Goal: Task Accomplishment & Management: Use online tool/utility

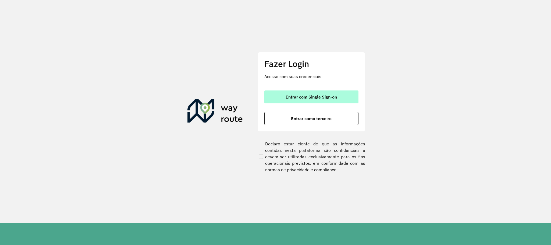
click at [331, 101] on button "Entrar com Single Sign-on" at bounding box center [311, 96] width 94 height 13
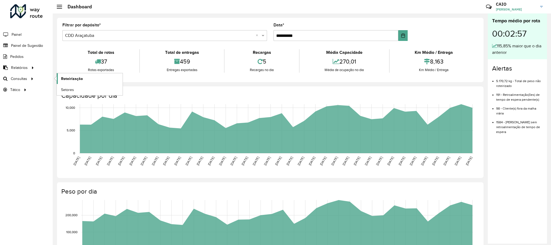
click at [94, 80] on link "Roteirização" at bounding box center [90, 78] width 66 height 11
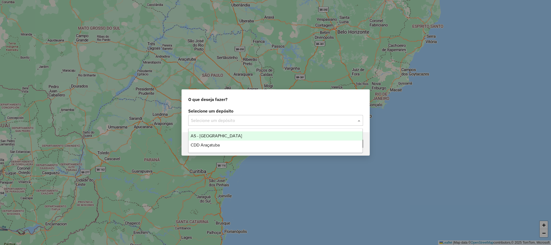
click at [245, 117] on input "text" at bounding box center [270, 120] width 159 height 6
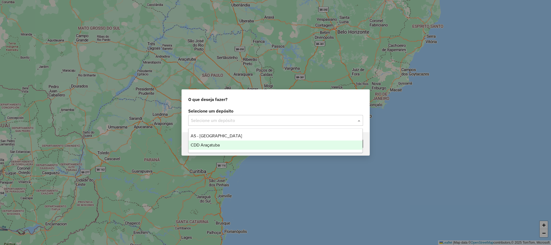
click at [234, 146] on div "CDD Araçatuba" at bounding box center [275, 144] width 174 height 9
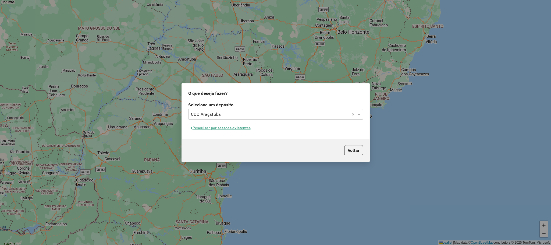
click at [205, 128] on button "Pesquisar por sessões existentes" at bounding box center [220, 128] width 65 height 8
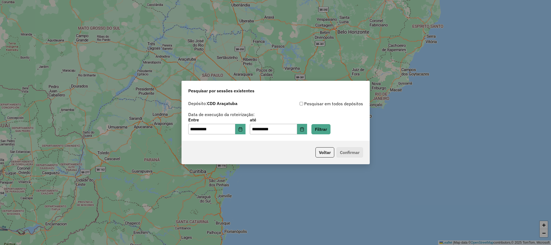
click at [339, 125] on div "**********" at bounding box center [275, 126] width 175 height 17
click at [330, 126] on button "Filtrar" at bounding box center [320, 129] width 19 height 10
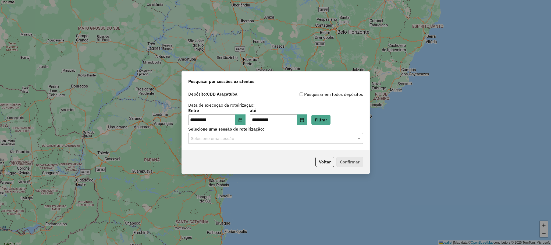
click at [215, 138] on input "text" at bounding box center [270, 138] width 159 height 6
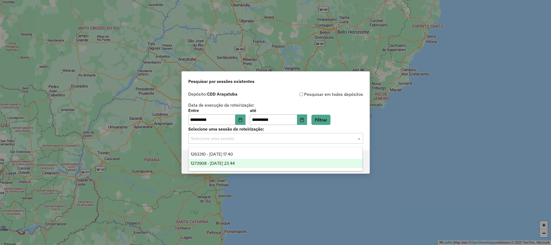
click at [223, 162] on span "1273908 - 11/09/2025 23:44" at bounding box center [213, 163] width 44 height 5
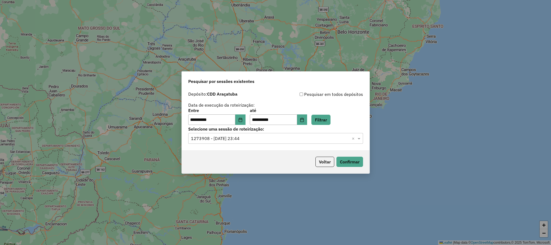
click at [247, 135] on div at bounding box center [275, 138] width 175 height 7
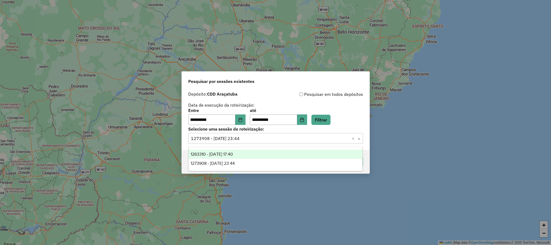
click at [245, 150] on div "1263310 - 11/09/2025 17:40" at bounding box center [275, 153] width 174 height 9
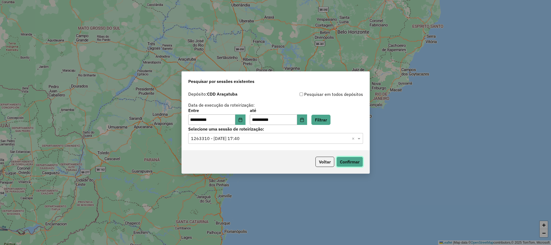
click at [350, 157] on button "Confirmar" at bounding box center [349, 161] width 27 height 10
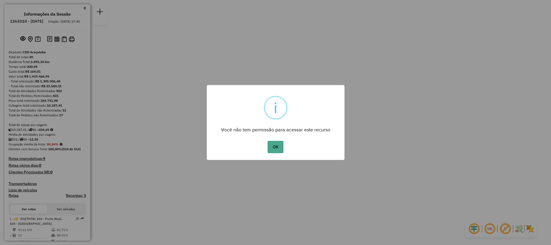
click at [269, 148] on button "OK" at bounding box center [275, 147] width 16 height 12
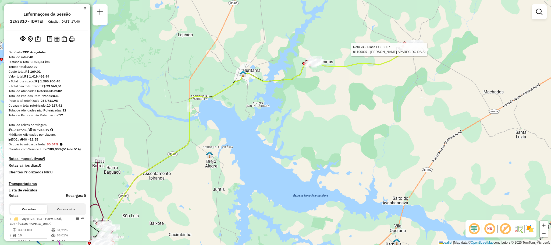
select select "**********"
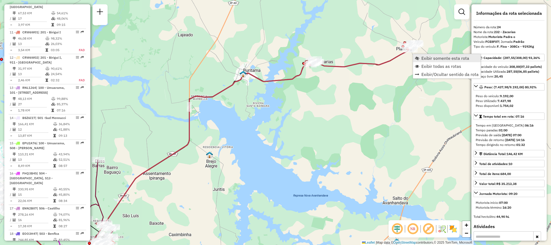
scroll to position [895, 0]
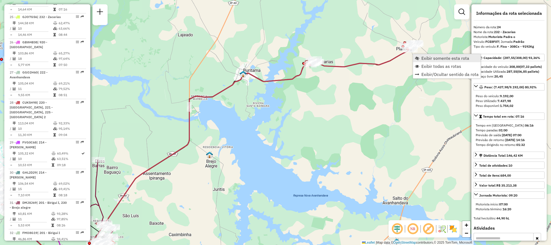
click at [427, 60] on span "Exibir somente esta rota" at bounding box center [445, 58] width 48 height 4
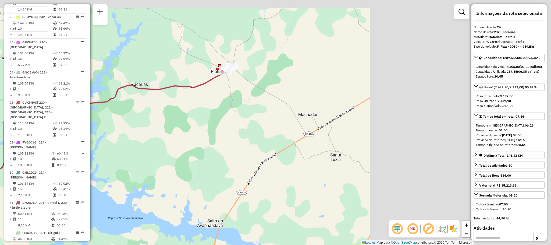
drag, startPoint x: 330, startPoint y: 71, endPoint x: 99, endPoint y: 123, distance: 236.3
click at [99, 123] on div "Janela de atendimento Grade de atendimento Capacidade Transportadoras Veículos …" at bounding box center [275, 122] width 551 height 245
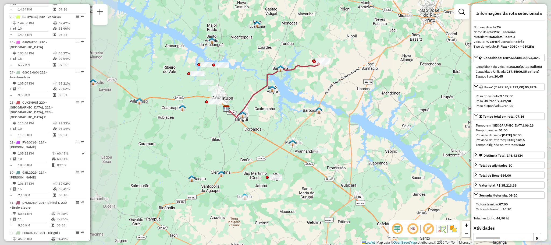
drag, startPoint x: 188, startPoint y: 153, endPoint x: 321, endPoint y: 90, distance: 147.2
click at [321, 90] on div "Janela de atendimento Grade de atendimento Capacidade Transportadoras Veículos …" at bounding box center [275, 122] width 551 height 245
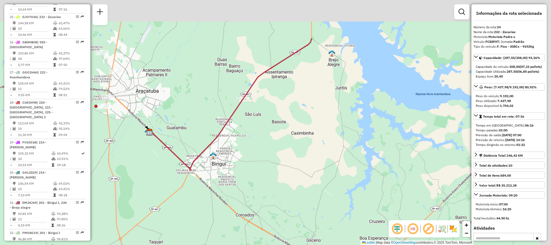
drag, startPoint x: 309, startPoint y: 68, endPoint x: 208, endPoint y: 175, distance: 147.0
click at [208, 175] on div "Janela de atendimento Grade de atendimento Capacidade Transportadoras Veículos …" at bounding box center [275, 122] width 551 height 245
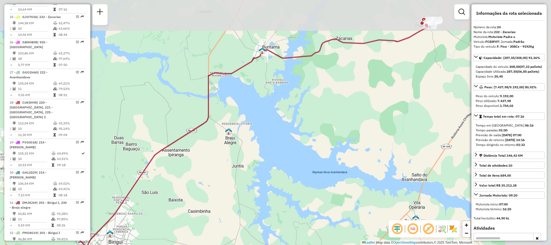
drag, startPoint x: 384, startPoint y: 25, endPoint x: 277, endPoint y: 60, distance: 112.9
click at [268, 65] on div "Janela de atendimento Grade de atendimento Capacidade Transportadoras Veículos …" at bounding box center [275, 122] width 551 height 245
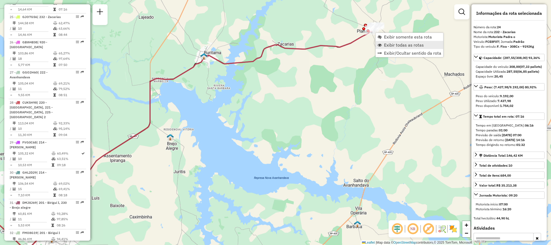
click at [393, 43] on span "Exibir todas as rotas" at bounding box center [404, 45] width 40 height 4
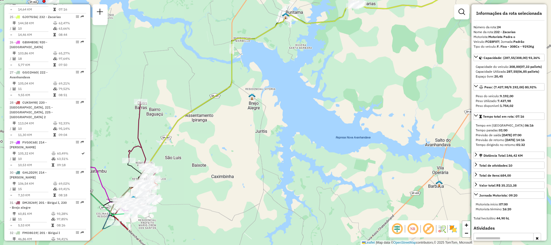
drag, startPoint x: 280, startPoint y: 107, endPoint x: 428, endPoint y: 31, distance: 166.6
click at [428, 31] on div "Janela de atendimento Grade de atendimento Capacidade Transportadoras Veículos …" at bounding box center [275, 122] width 551 height 245
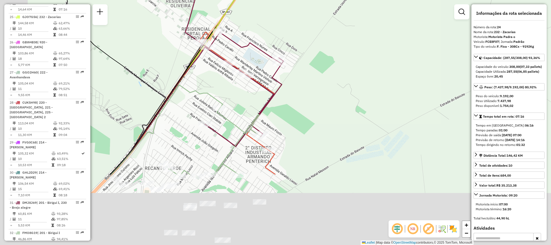
drag, startPoint x: 259, startPoint y: 164, endPoint x: 320, endPoint y: 94, distance: 92.6
click at [320, 94] on div "Janela de atendimento Grade de atendimento Capacidade Transportadoras Veículos …" at bounding box center [275, 122] width 551 height 245
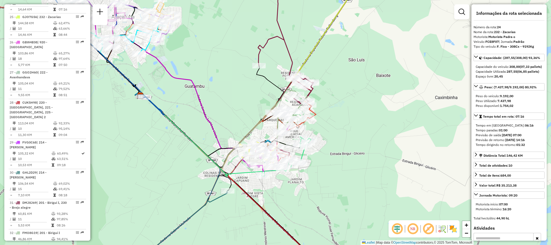
click at [454, 232] on img at bounding box center [453, 228] width 9 height 9
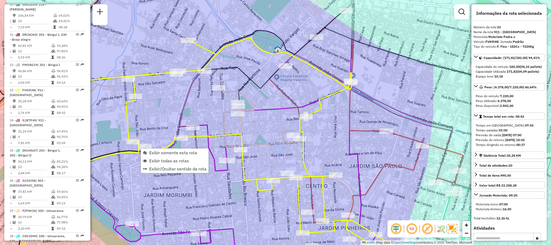
scroll to position [1152, 0]
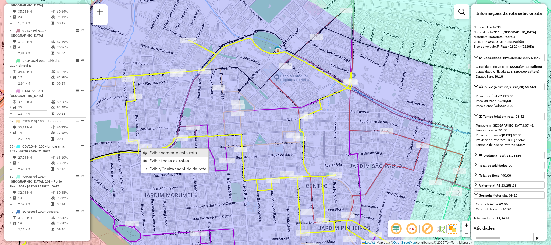
click at [173, 150] on span "Exibir somente esta rota" at bounding box center [173, 152] width 48 height 4
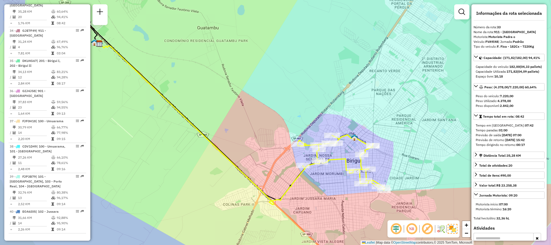
drag, startPoint x: 319, startPoint y: 153, endPoint x: 279, endPoint y: 142, distance: 40.9
click at [279, 142] on div "Janela de atendimento Grade de atendimento Capacidade Transportadoras Veículos …" at bounding box center [275, 122] width 551 height 245
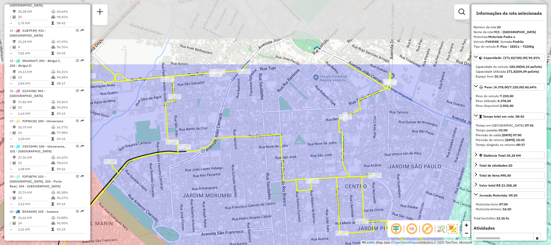
drag, startPoint x: 335, startPoint y: 114, endPoint x: 353, endPoint y: 205, distance: 92.9
click at [353, 205] on div "Janela de atendimento Grade de atendimento Capacidade Transportadoras Veículos …" at bounding box center [275, 122] width 551 height 245
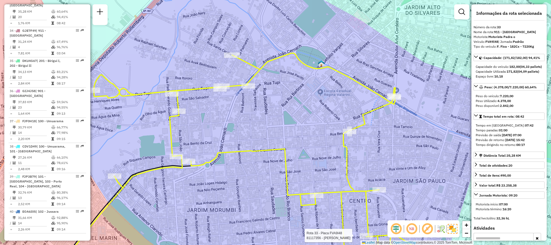
drag, startPoint x: 302, startPoint y: 136, endPoint x: 307, endPoint y: 156, distance: 20.3
click at [307, 156] on div "Rota 33 - Placa FVA9I48 81117356 - JOSE CARLOS SANCHES Janela de atendimento Gr…" at bounding box center [275, 122] width 551 height 245
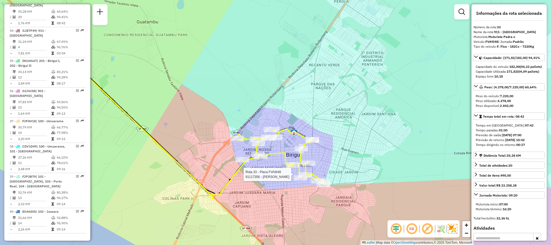
drag, startPoint x: 306, startPoint y: 166, endPoint x: 269, endPoint y: 149, distance: 40.3
click at [274, 149] on div "Rota 33 - Placa FVA9I48 81117356 - JOSE CARLOS SANCHES Janela de atendimento Gr…" at bounding box center [275, 122] width 551 height 245
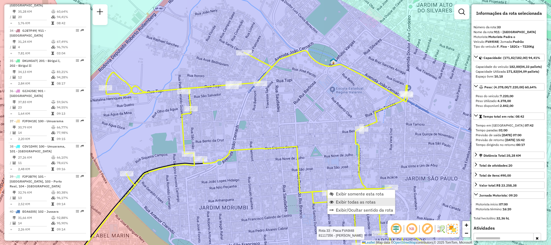
click at [370, 199] on span "Exibir todas as rotas" at bounding box center [356, 201] width 40 height 4
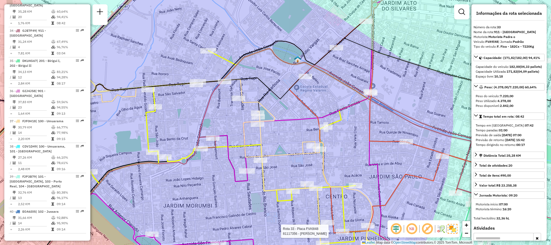
drag, startPoint x: 385, startPoint y: 164, endPoint x: 335, endPoint y: 159, distance: 50.0
click at [343, 161] on div "Rota 33 - Placa FVA9I48 81117356 - JOSE CARLOS SANCHES Janela de atendimento Gr…" at bounding box center [275, 122] width 551 height 245
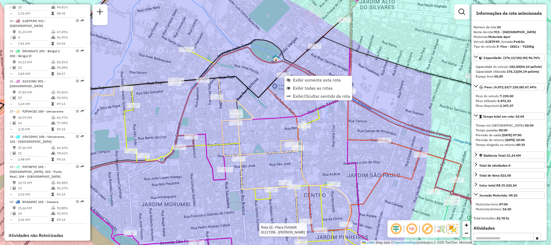
scroll to position [1182, 0]
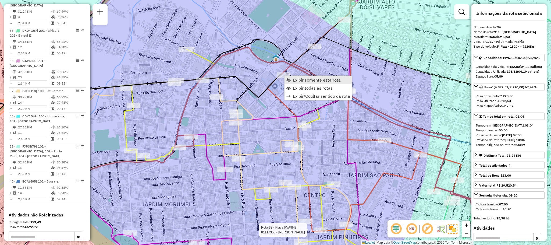
click at [307, 82] on span "Exibir somente esta rota" at bounding box center [317, 80] width 48 height 4
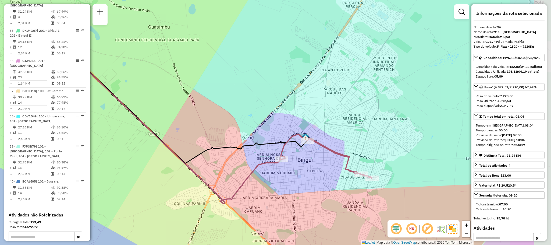
drag, startPoint x: 343, startPoint y: 138, endPoint x: 265, endPoint y: 126, distance: 79.6
click at [265, 126] on div "Janela de atendimento Grade de atendimento Capacidade Transportadoras Veículos …" at bounding box center [275, 122] width 551 height 245
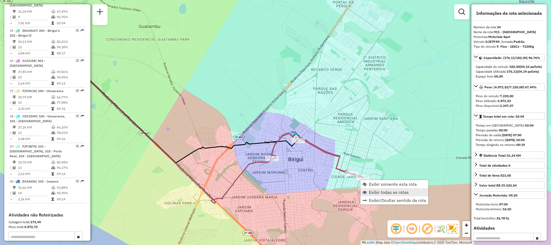
click at [404, 194] on span "Exibir todas as rotas" at bounding box center [389, 192] width 40 height 4
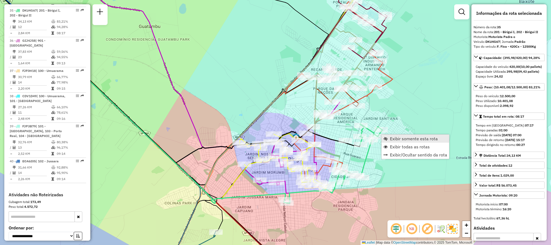
scroll to position [1212, 0]
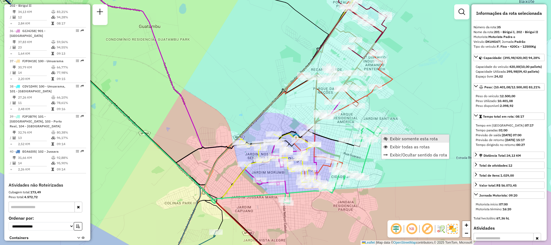
click at [414, 136] on span "Exibir somente esta rota" at bounding box center [414, 138] width 48 height 4
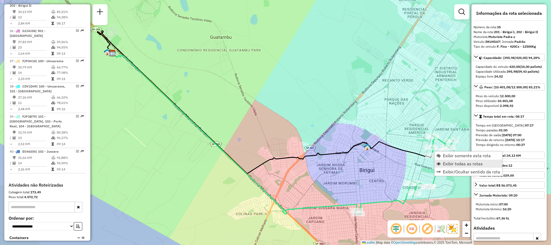
click at [441, 164] on link "Exibir todas as rotas" at bounding box center [467, 163] width 67 height 8
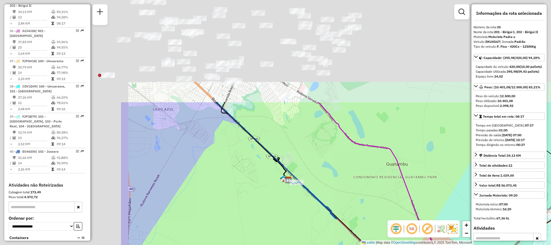
drag, startPoint x: 234, startPoint y: 96, endPoint x: 365, endPoint y: 185, distance: 158.1
click at [411, 224] on hb-router-mapa "Informações da Sessão 1263310 - 11/09/2025 Criação: 10/09/2025 17:40 Depósito: …" at bounding box center [275, 122] width 551 height 245
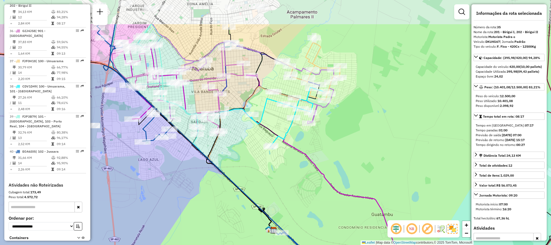
drag, startPoint x: 300, startPoint y: 106, endPoint x: 284, endPoint y: 155, distance: 51.3
click at [284, 155] on div "Janela de atendimento Grade de atendimento Capacidade Transportadoras Veículos …" at bounding box center [275, 122] width 551 height 245
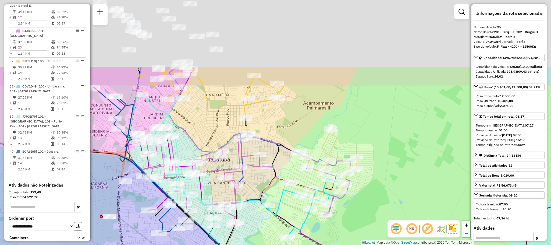
drag, startPoint x: 202, startPoint y: 74, endPoint x: 218, endPoint y: 164, distance: 92.3
click at [218, 164] on div "Rota 36 - Placa GIJ4J58 81100332 - WLADEMIR MENDONCA AS Janela de atendimento G…" at bounding box center [275, 122] width 551 height 245
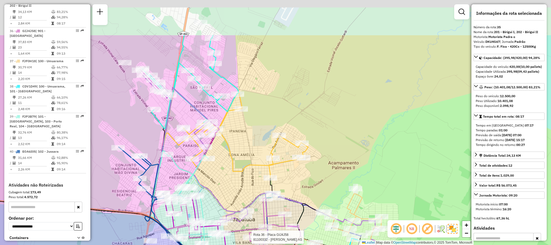
drag, startPoint x: 197, startPoint y: 88, endPoint x: 223, endPoint y: 155, distance: 71.7
click at [223, 155] on div "Rota 36 - Placa GIJ4J58 81100332 - WLADEMIR MENDONCA AS Janela de atendimento G…" at bounding box center [275, 122] width 551 height 245
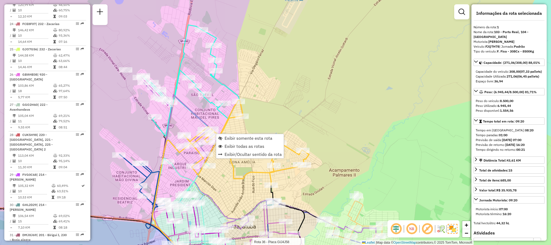
scroll to position [215, 0]
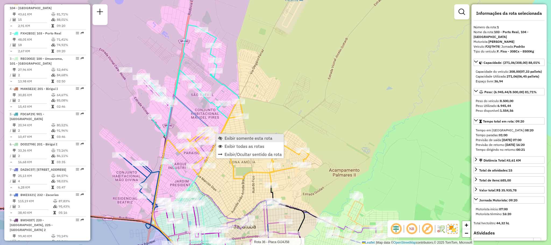
click at [244, 137] on span "Exibir somente esta rota" at bounding box center [248, 138] width 48 height 4
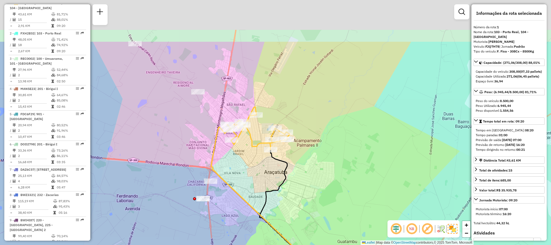
drag, startPoint x: 263, startPoint y: 56, endPoint x: 250, endPoint y: 128, distance: 73.2
click at [251, 126] on div "Janela de atendimento Grade de atendimento Capacidade Transportadoras Veículos …" at bounding box center [275, 122] width 551 height 245
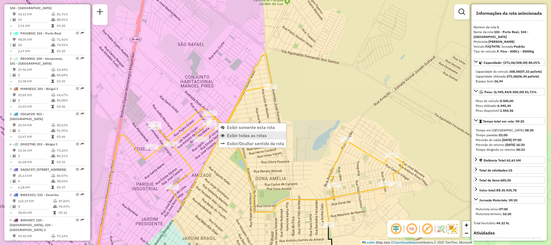
click at [239, 131] on link "Exibir todas as rotas" at bounding box center [252, 135] width 67 height 8
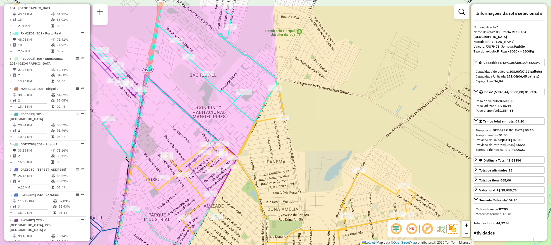
drag, startPoint x: 263, startPoint y: 141, endPoint x: 264, endPoint y: 161, distance: 19.9
click at [264, 161] on div "Janela de atendimento Grade de atendimento Capacidade Transportadoras Veículos …" at bounding box center [275, 122] width 551 height 245
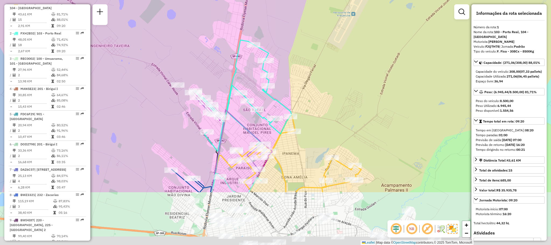
drag, startPoint x: 229, startPoint y: 148, endPoint x: 216, endPoint y: 87, distance: 62.2
click at [216, 87] on div "Janela de atendimento Grade de atendimento Capacidade Transportadoras Veículos …" at bounding box center [275, 122] width 551 height 245
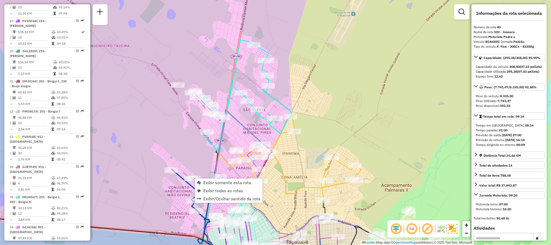
scroll to position [1242, 0]
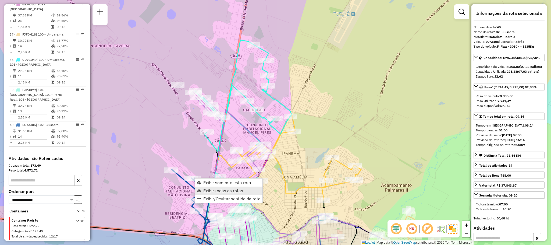
click at [215, 189] on span "Exibir todas as rotas" at bounding box center [223, 190] width 40 height 4
click at [223, 179] on span "Exibir somente esta rota" at bounding box center [224, 181] width 48 height 4
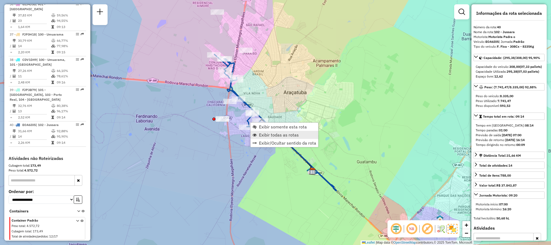
click at [270, 135] on span "Exibir todas as rotas" at bounding box center [279, 135] width 40 height 4
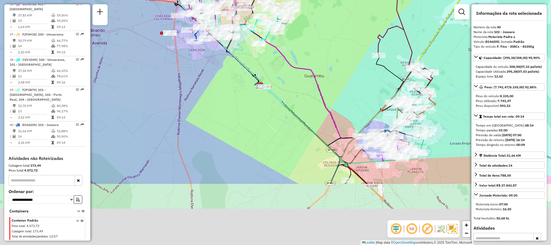
drag, startPoint x: 240, startPoint y: 104, endPoint x: 225, endPoint y: 72, distance: 35.7
click at [225, 72] on div "Janela de atendimento Grade de atendimento Capacidade Transportadoras Veículos …" at bounding box center [275, 122] width 551 height 245
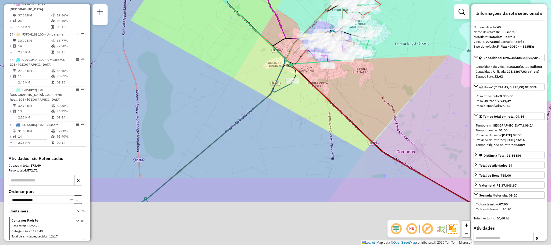
drag, startPoint x: 248, startPoint y: 143, endPoint x: 211, endPoint y: 60, distance: 90.9
click at [211, 60] on div "Rota 39 - Placa FJP3B79 81117533 - ROBERTO BEZERRA ARAUJO 02356509860 Janela de…" at bounding box center [275, 122] width 551 height 245
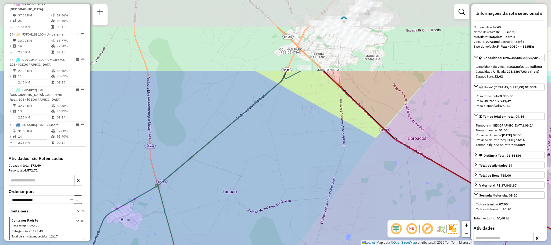
drag, startPoint x: 217, startPoint y: 127, endPoint x: 189, endPoint y: 224, distance: 101.0
click at [189, 223] on div "Rota 39 - Placa FJP3B79 81117533 - ROBERTO BEZERRA ARAUJO 02356509860 Janela de…" at bounding box center [275, 122] width 551 height 245
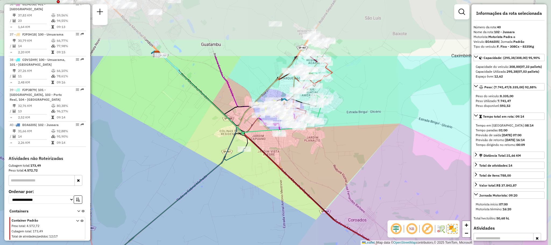
drag, startPoint x: 242, startPoint y: 86, endPoint x: 184, endPoint y: 166, distance: 99.3
click at [184, 166] on div "Rota 39 - Placa FJP3B79 81117533 - ROBERTO BEZERRA ARAUJO 02356509860 Janela de…" at bounding box center [275, 122] width 551 height 245
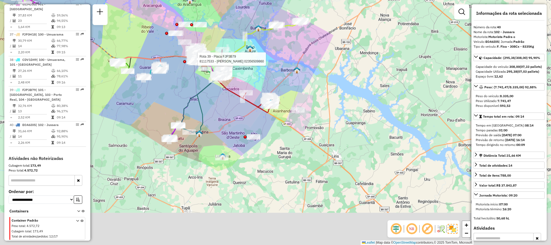
drag, startPoint x: 220, startPoint y: 190, endPoint x: 207, endPoint y: 102, distance: 89.6
click at [207, 102] on div "Rota 39 - Placa FJP3B79 81117533 - ROBERTO BEZERRA ARAUJO 02356509860 Janela de…" at bounding box center [275, 122] width 551 height 245
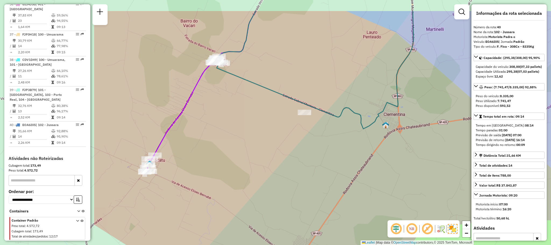
drag, startPoint x: 192, startPoint y: 79, endPoint x: 341, endPoint y: 114, distance: 153.3
click at [341, 114] on icon at bounding box center [360, 70] width 106 height 118
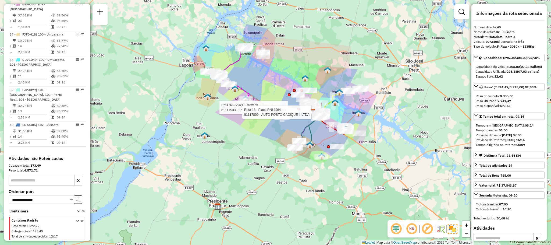
drag, startPoint x: 351, startPoint y: 108, endPoint x: 304, endPoint y: 148, distance: 61.4
click at [306, 148] on div "Rota 39 - Placa FJP3B79 81117533 - ROBERTO BEZERRA ARAUJO 02356509860 Rota 13 -…" at bounding box center [275, 122] width 551 height 245
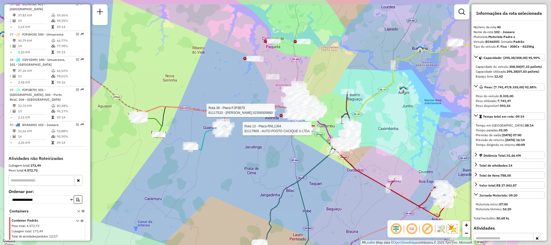
drag, startPoint x: 406, startPoint y: 149, endPoint x: 331, endPoint y: 168, distance: 77.6
click at [331, 168] on div "Rota 39 - Placa FJP3B79 81117533 - ROBERTO BEZERRA ARAUJO 02356509860 Rota 13 -…" at bounding box center [275, 122] width 551 height 245
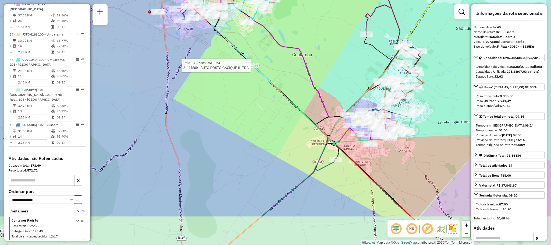
drag, startPoint x: 209, startPoint y: 135, endPoint x: 166, endPoint y: 32, distance: 111.8
click at [166, 32] on div "Rota 39 - Placa FJP3B79 81117533 - ROBERTO BEZERRA ARAUJO 02356509860 Rota 13 -…" at bounding box center [275, 122] width 551 height 245
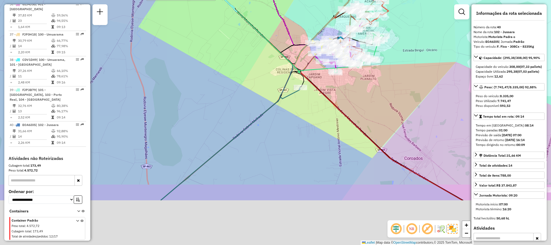
drag, startPoint x: 244, startPoint y: 182, endPoint x: 212, endPoint y: 107, distance: 81.7
click at [212, 107] on div "Rota 39 - Placa FJP3B79 81117533 - ROBERTO BEZERRA ARAUJO 02356509860 Rota 13 -…" at bounding box center [275, 122] width 551 height 245
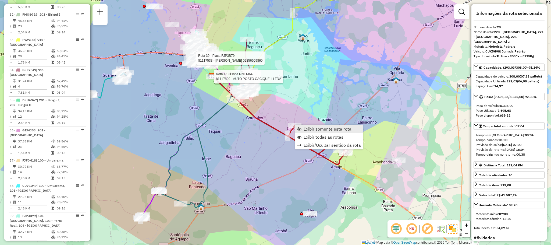
scroll to position [1006, 0]
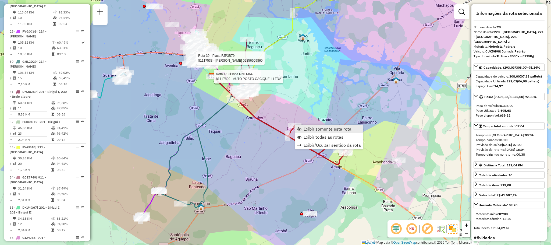
click at [312, 128] on span "Exibir somente esta rota" at bounding box center [327, 129] width 48 height 4
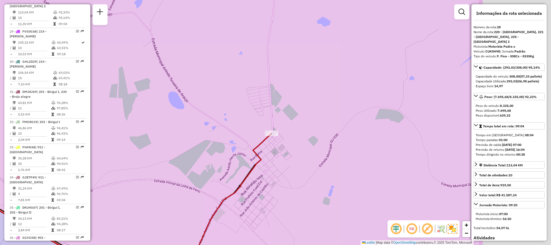
drag, startPoint x: 353, startPoint y: 151, endPoint x: 230, endPoint y: 156, distance: 123.5
click at [230, 156] on div "Janela de atendimento Grade de atendimento Capacidade Transportadoras Veículos …" at bounding box center [275, 122] width 551 height 245
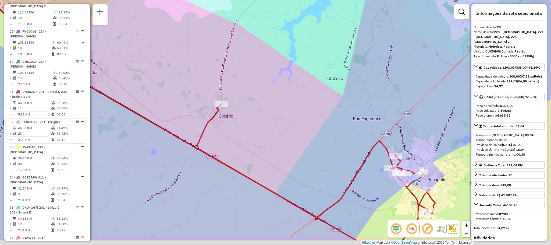
drag, startPoint x: 278, startPoint y: 173, endPoint x: 138, endPoint y: 109, distance: 153.6
click at [138, 109] on div "Janela de atendimento Grade de atendimento Capacidade Transportadoras Veículos …" at bounding box center [275, 122] width 551 height 245
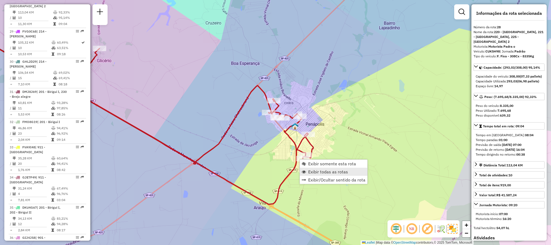
click at [327, 171] on span "Exibir todas as rotas" at bounding box center [328, 171] width 40 height 4
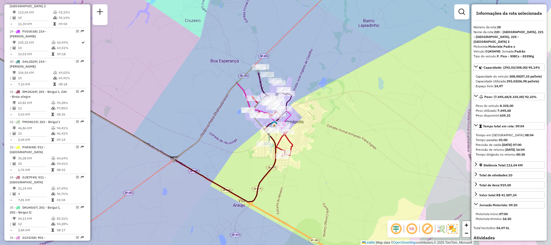
drag, startPoint x: 333, startPoint y: 160, endPoint x: 319, endPoint y: 159, distance: 14.8
click at [319, 159] on div "Janela de atendimento Grade de atendimento Capacidade Transportadoras Veículos …" at bounding box center [275, 122] width 551 height 245
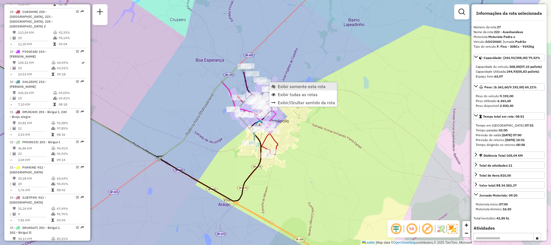
scroll to position [976, 0]
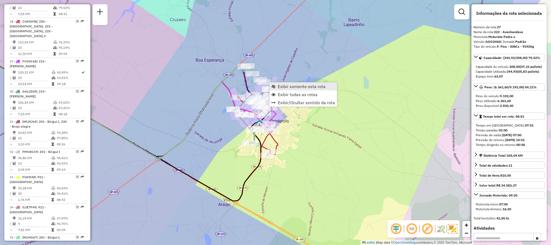
click at [279, 86] on span "Exibir somente esta rota" at bounding box center [302, 86] width 48 height 4
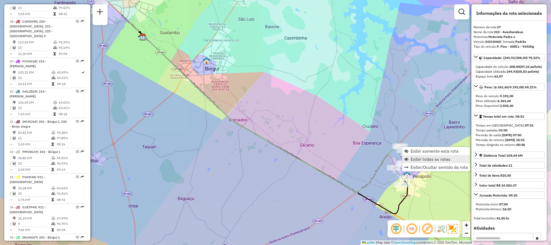
click at [419, 161] on span "Exibir todas as rotas" at bounding box center [430, 159] width 40 height 4
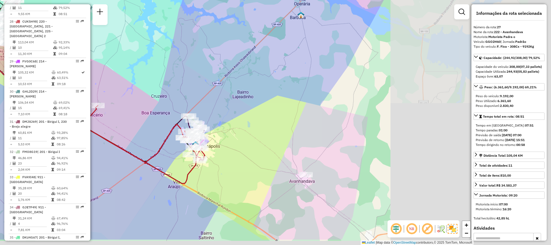
drag, startPoint x: 357, startPoint y: 179, endPoint x: 139, endPoint y: 148, distance: 220.8
click at [139, 148] on div "Janela de atendimento Grade de atendimento Capacidade Transportadoras Veículos …" at bounding box center [275, 122] width 551 height 245
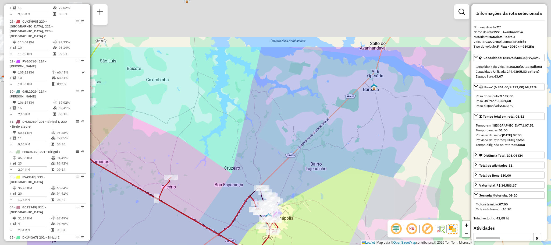
drag, startPoint x: 235, startPoint y: 127, endPoint x: 319, endPoint y: 200, distance: 110.3
click at [319, 200] on div "Janela de atendimento Grade de atendimento Capacidade Transportadoras Veículos …" at bounding box center [275, 122] width 551 height 245
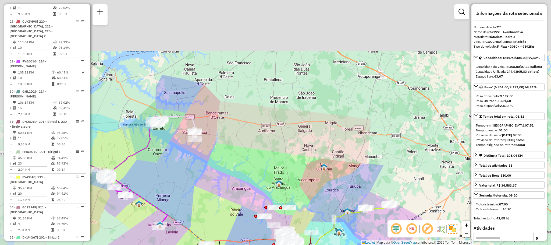
drag, startPoint x: 193, startPoint y: 117, endPoint x: 247, endPoint y: 199, distance: 98.4
click at [247, 199] on div "Janela de atendimento Grade de atendimento Capacidade Transportadoras Veículos …" at bounding box center [275, 122] width 551 height 245
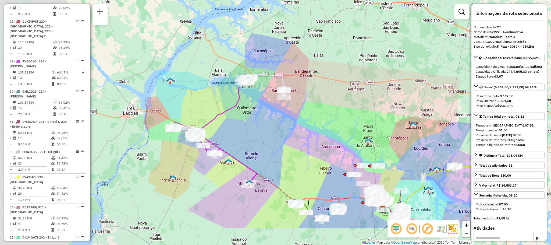
drag, startPoint x: 203, startPoint y: 190, endPoint x: 292, endPoint y: 148, distance: 98.4
click at [292, 148] on div "Janela de atendimento Grade de atendimento Capacidade Transportadoras Veículos …" at bounding box center [275, 122] width 551 height 245
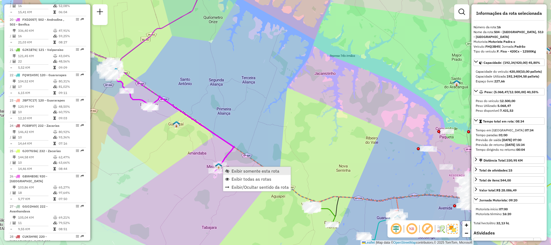
scroll to position [668, 0]
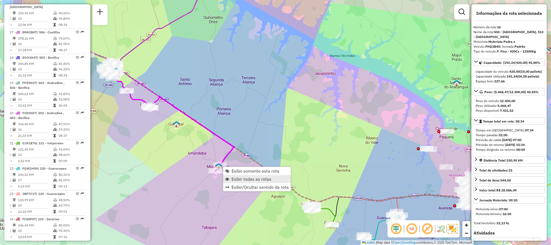
click at [263, 178] on span "Exibir todas as rotas" at bounding box center [251, 179] width 40 height 4
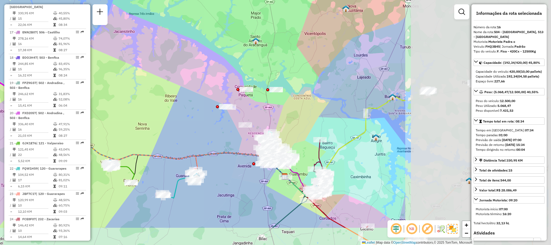
drag, startPoint x: 364, startPoint y: 160, endPoint x: 153, endPoint y: 116, distance: 216.5
click at [153, 116] on div "Janela de atendimento Grade de atendimento Capacidade Transportadoras Veículos …" at bounding box center [275, 122] width 551 height 245
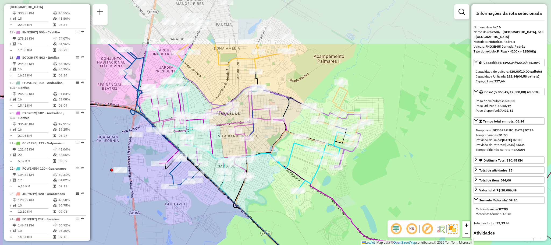
drag, startPoint x: 251, startPoint y: 122, endPoint x: 256, endPoint y: 191, distance: 69.5
click at [261, 191] on div "Janela de atendimento Grade de atendimento Capacidade Transportadoras Veículos …" at bounding box center [275, 122] width 551 height 245
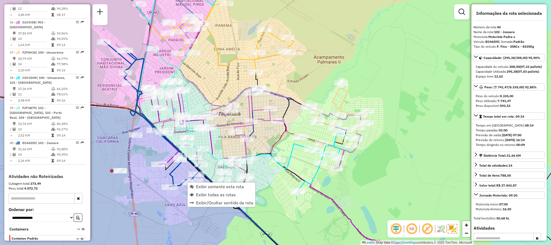
scroll to position [1242, 0]
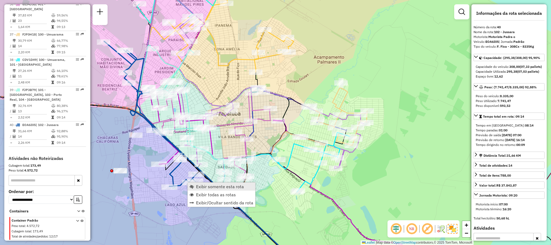
click at [226, 185] on span "Exibir somente esta rota" at bounding box center [220, 186] width 48 height 4
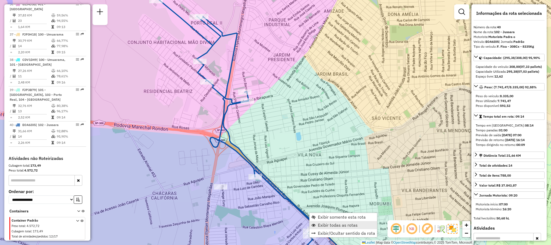
click at [320, 225] on span "Exibir todas as rotas" at bounding box center [338, 225] width 40 height 4
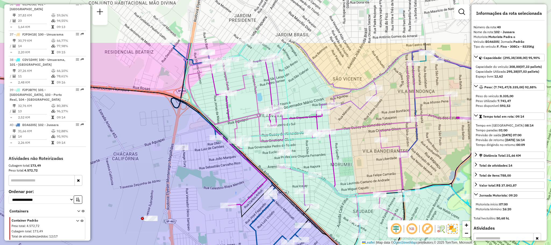
drag, startPoint x: 206, startPoint y: 114, endPoint x: 212, endPoint y: 182, distance: 67.5
click at [212, 182] on div "Janela de atendimento Grade de atendimento Capacidade Transportadoras Veículos …" at bounding box center [275, 122] width 551 height 245
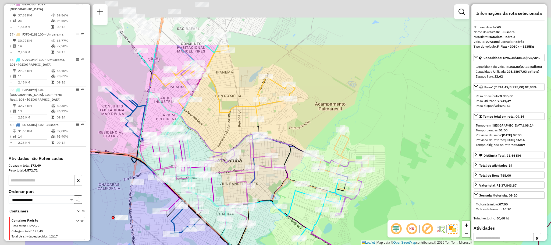
drag, startPoint x: 228, startPoint y: 33, endPoint x: 303, endPoint y: 102, distance: 102.7
click at [307, 102] on div "Janela de atendimento Grade de atendimento Capacidade Transportadoras Veículos …" at bounding box center [275, 122] width 551 height 245
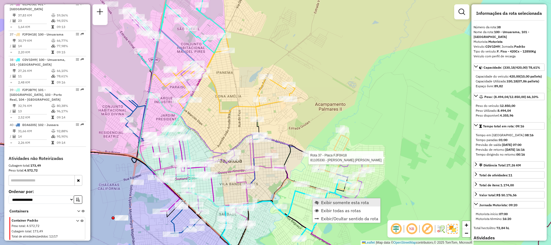
click at [322, 200] on span "Exibir somente esta rota" at bounding box center [345, 202] width 48 height 4
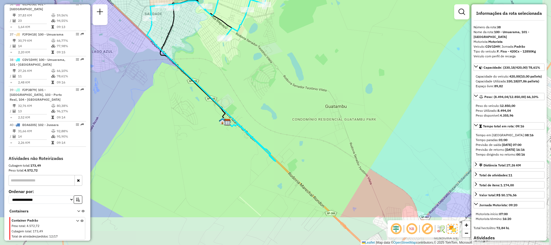
drag, startPoint x: 257, startPoint y: 49, endPoint x: 194, endPoint y: -3, distance: 82.5
click at [194, 0] on html "Aguarde... Pop-up bloqueado! Seu navegador bloqueou automáticamente a abertura …" at bounding box center [275, 122] width 551 height 245
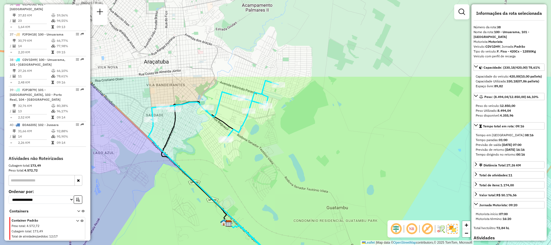
drag, startPoint x: 191, startPoint y: 47, endPoint x: 191, endPoint y: 151, distance: 104.0
click at [191, 151] on div "Janela de atendimento Grade de atendimento Capacidade Transportadoras Veículos …" at bounding box center [275, 122] width 551 height 245
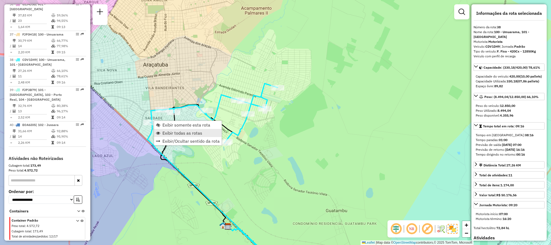
click at [201, 133] on span "Exibir todas as rotas" at bounding box center [182, 133] width 40 height 4
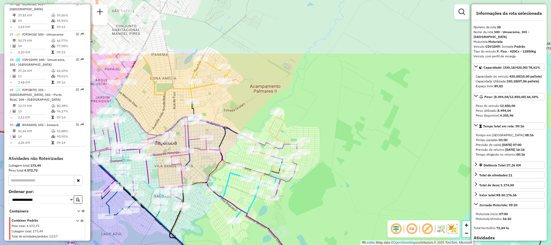
drag, startPoint x: 248, startPoint y: 48, endPoint x: 251, endPoint y: 127, distance: 79.6
click at [253, 117] on div "Janela de atendimento Grade de atendimento Capacidade Transportadoras Veículos …" at bounding box center [275, 122] width 551 height 245
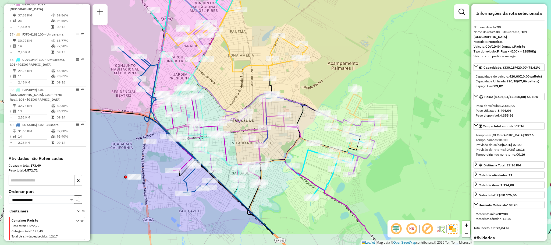
drag, startPoint x: 159, startPoint y: 120, endPoint x: 239, endPoint y: 84, distance: 87.5
click at [239, 84] on div "Janela de atendimento Grade de atendimento Capacidade Transportadoras Veículos …" at bounding box center [275, 122] width 551 height 245
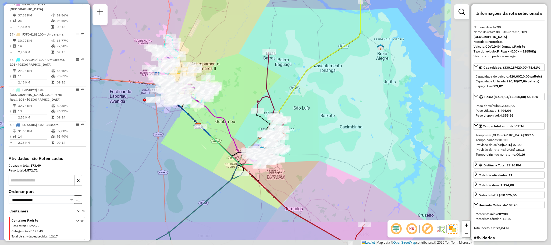
drag, startPoint x: 392, startPoint y: 142, endPoint x: 231, endPoint y: 112, distance: 164.3
click at [231, 112] on div "Janela de atendimento Grade de atendimento Capacidade Transportadoras Veículos …" at bounding box center [275, 122] width 551 height 245
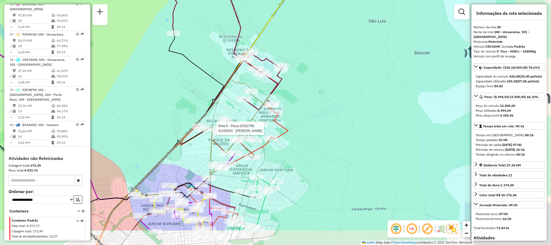
drag, startPoint x: 262, startPoint y: 146, endPoint x: 228, endPoint y: 117, distance: 43.8
click at [219, 122] on div at bounding box center [225, 121] width 13 height 5
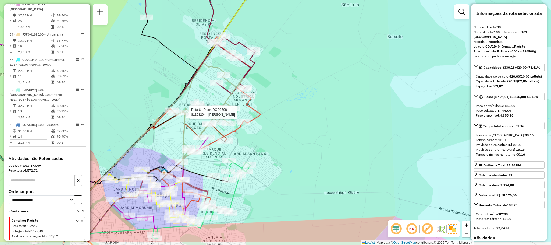
drag, startPoint x: 237, startPoint y: 146, endPoint x: 223, endPoint y: 112, distance: 36.3
click at [223, 112] on div "Rota 40 - Placa EOA6I05 81109321 - [PERSON_NAME] 36 - Placa GIJ4J58 81112168 - …" at bounding box center [275, 122] width 551 height 245
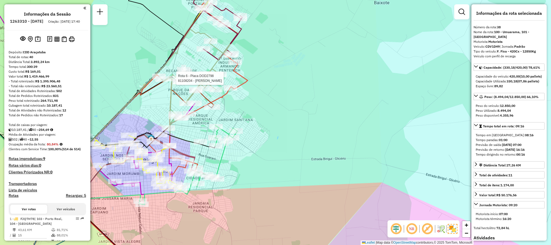
select select "**********"
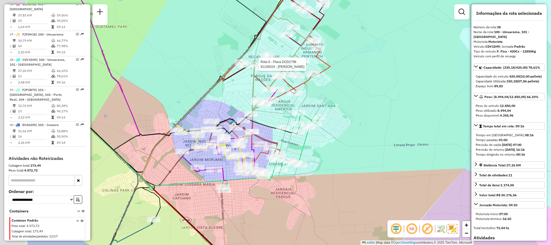
drag, startPoint x: 237, startPoint y: 169, endPoint x: 376, endPoint y: 154, distance: 139.7
click at [376, 154] on div "Rota 40 - Placa EOA6I05 81109321 - [PERSON_NAME] 36 - Placa GIJ4J58 81112168 - …" at bounding box center [275, 122] width 551 height 245
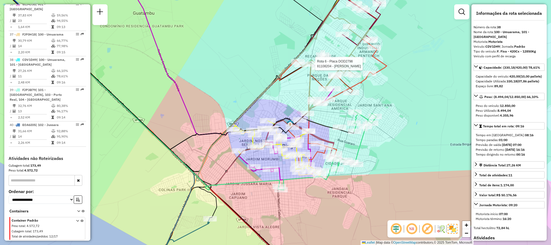
drag, startPoint x: 185, startPoint y: 102, endPoint x: 181, endPoint y: 101, distance: 4.1
click at [182, 102] on div "Rota 40 - Placa EOA6I05 81109321 - [PERSON_NAME] 36 - Placa GIJ4J58 81112168 - …" at bounding box center [275, 122] width 551 height 245
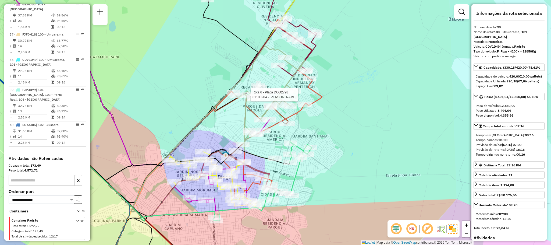
drag, startPoint x: 112, startPoint y: 80, endPoint x: 143, endPoint y: 102, distance: 38.3
click at [141, 101] on div "Rota 40 - Placa EOA6I05 81109321 - [PERSON_NAME] 36 - Placa GIJ4J58 81112168 - …" at bounding box center [275, 122] width 551 height 245
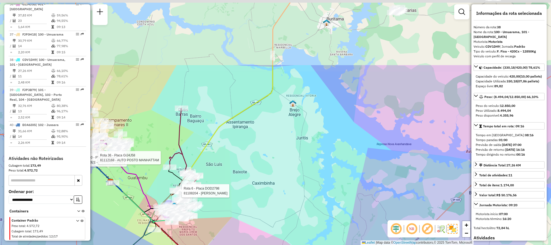
drag, startPoint x: 245, startPoint y: 110, endPoint x: 244, endPoint y: 172, distance: 62.1
click at [253, 183] on div "Rota 40 - Placa EOA6I05 81109321 - [PERSON_NAME] 36 - Placa GIJ4J58 81112168 - …" at bounding box center [275, 122] width 551 height 245
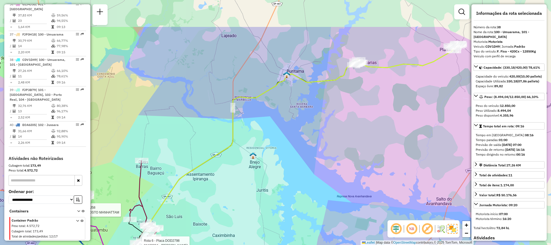
drag, startPoint x: 242, startPoint y: 79, endPoint x: 202, endPoint y: 131, distance: 64.9
click at [202, 131] on div "Rota 40 - Placa EOA6I05 81109321 - [PERSON_NAME] 36 - Placa GIJ4J58 81112168 - …" at bounding box center [275, 122] width 551 height 245
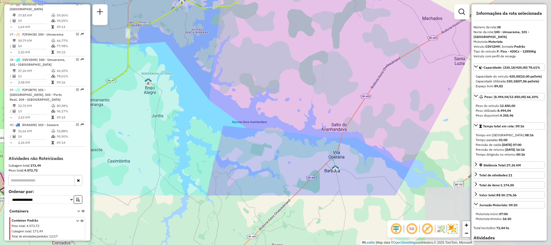
drag, startPoint x: 293, startPoint y: 157, endPoint x: 183, endPoint y: 75, distance: 136.8
click at [185, 78] on div "Rota 40 - Placa EOA6I05 81109321 - [PERSON_NAME] 36 - Placa GIJ4J58 81112168 - …" at bounding box center [275, 122] width 551 height 245
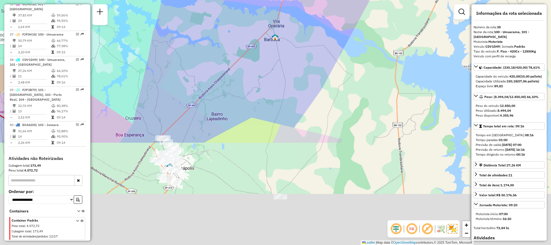
drag, startPoint x: 262, startPoint y: 161, endPoint x: 199, endPoint y: 79, distance: 102.8
click at [211, 35] on div "Rota 40 - Placa EOA6I05 81109321 - [PERSON_NAME] 36 - Placa GIJ4J58 81112168 - …" at bounding box center [275, 122] width 551 height 245
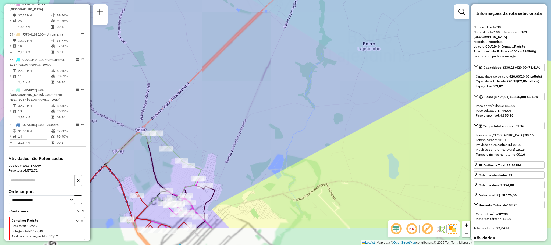
drag, startPoint x: 189, startPoint y: 125, endPoint x: 187, endPoint y: 50, distance: 74.8
click at [187, 50] on div "Rota 40 - Placa EOA6I05 81109321 - [PERSON_NAME] 36 - Placa GIJ4J58 81112168 - …" at bounding box center [275, 122] width 551 height 245
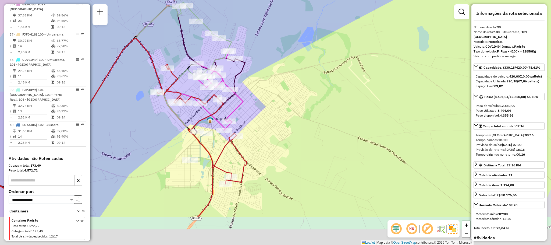
drag, startPoint x: 235, startPoint y: 181, endPoint x: 267, endPoint y: 128, distance: 61.7
click at [267, 128] on div "Rota 40 - Placa EOA6I05 81109321 - [PERSON_NAME] 36 - Placa GIJ4J58 81112168 - …" at bounding box center [275, 122] width 551 height 245
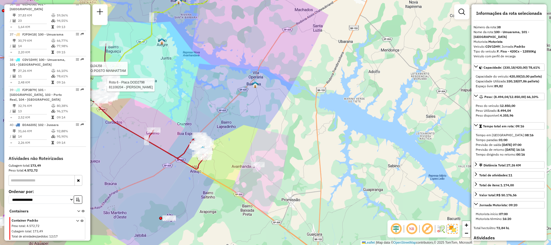
drag, startPoint x: 146, startPoint y: 141, endPoint x: 319, endPoint y: 201, distance: 183.3
click at [319, 201] on div "Rota 40 - Placa EOA6I05 81109321 - [PERSON_NAME] 36 - Placa GIJ4J58 81112168 - …" at bounding box center [275, 122] width 551 height 245
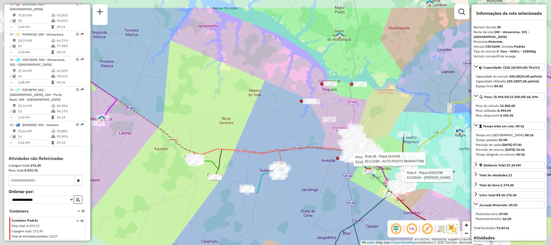
drag, startPoint x: 214, startPoint y: 183, endPoint x: 360, endPoint y: 215, distance: 149.1
click at [361, 216] on icon at bounding box center [352, 246] width 76 height 102
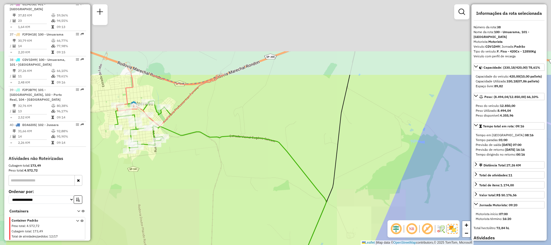
drag, startPoint x: 200, startPoint y: 106, endPoint x: 290, endPoint y: 212, distance: 139.2
click at [290, 212] on div "Rota 40 - Placa EOA6I05 81109321 - [PERSON_NAME] 36 - Placa GIJ4J58 81112168 - …" at bounding box center [275, 122] width 551 height 245
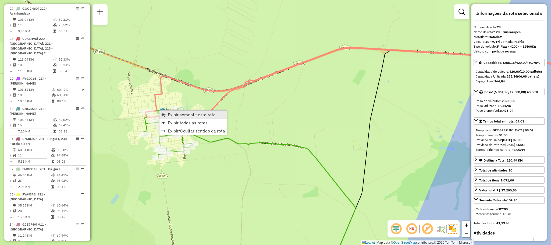
scroll to position [865, 0]
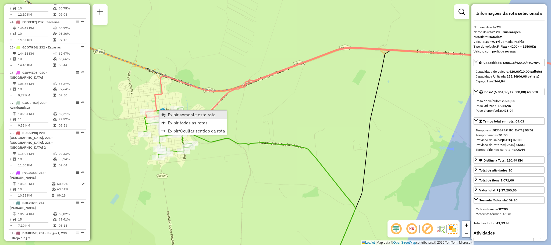
click at [191, 118] on link "Exibir somente esta rota" at bounding box center [192, 114] width 67 height 8
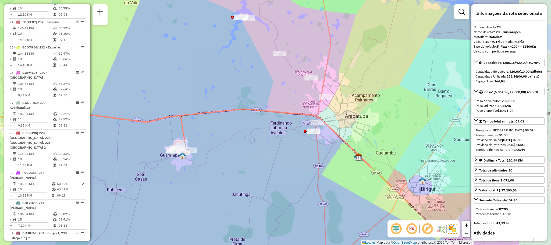
drag, startPoint x: 336, startPoint y: 145, endPoint x: 263, endPoint y: 157, distance: 74.0
click at [263, 157] on div "Janela de atendimento Grade de atendimento Capacidade Transportadoras Veículos …" at bounding box center [275, 122] width 551 height 245
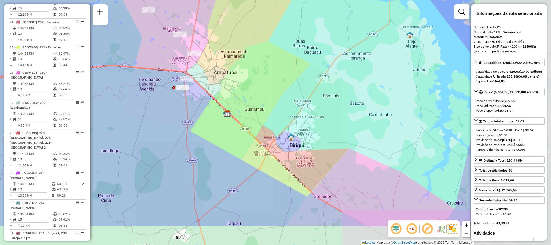
drag, startPoint x: 389, startPoint y: 144, endPoint x: 260, endPoint y: 101, distance: 135.8
click at [260, 101] on div "Janela de atendimento Grade de atendimento Capacidade Transportadoras Veículos …" at bounding box center [275, 122] width 551 height 245
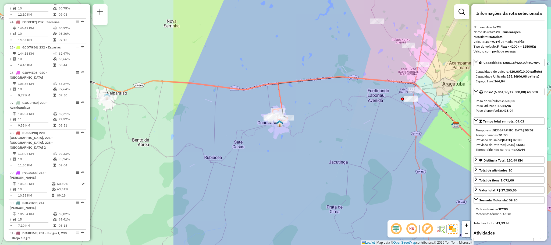
drag, startPoint x: 239, startPoint y: 137, endPoint x: 467, endPoint y: 148, distance: 228.5
click at [467, 148] on div "Janela de atendimento Grade de atendimento Capacidade Transportadoras Veículos …" at bounding box center [275, 122] width 551 height 245
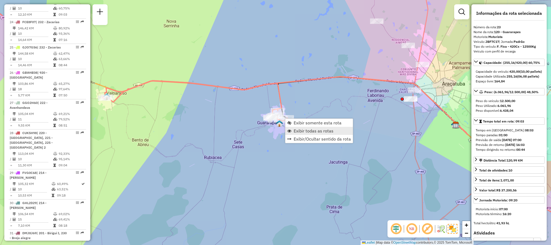
click at [324, 134] on link "Exibir todas as rotas" at bounding box center [318, 131] width 67 height 8
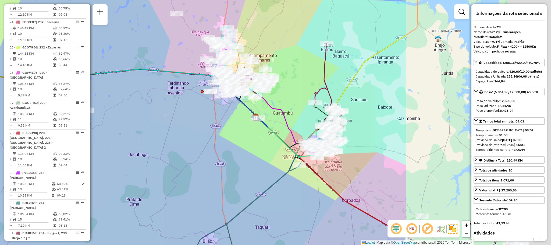
drag, startPoint x: 343, startPoint y: 141, endPoint x: 142, endPoint y: 133, distance: 200.9
click at [142, 133] on div "Janela de atendimento Grade de atendimento Capacidade Transportadoras Veículos …" at bounding box center [275, 122] width 551 height 245
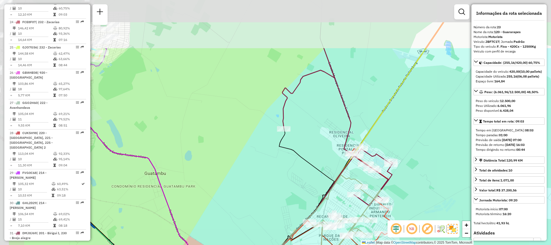
drag, startPoint x: 212, startPoint y: 87, endPoint x: 278, endPoint y: 161, distance: 99.2
click at [278, 161] on div "Janela de atendimento Grade de atendimento Capacidade Transportadoras Veículos …" at bounding box center [275, 122] width 551 height 245
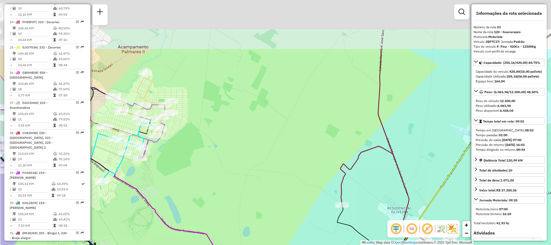
drag, startPoint x: 211, startPoint y: 146, endPoint x: 287, endPoint y: 236, distance: 117.5
click at [287, 236] on div "Janela de atendimento Grade de atendimento Capacidade Transportadoras Veículos …" at bounding box center [275, 122] width 551 height 245
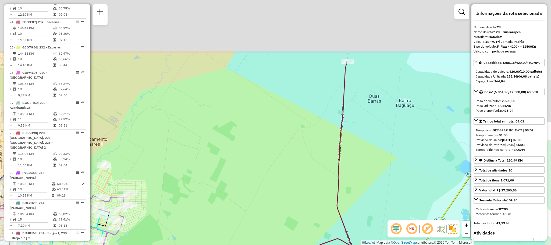
drag, startPoint x: 308, startPoint y: 108, endPoint x: 241, endPoint y: 198, distance: 112.7
click at [241, 198] on div "Janela de atendimento Grade de atendimento Capacidade Transportadoras Veículos …" at bounding box center [275, 122] width 551 height 245
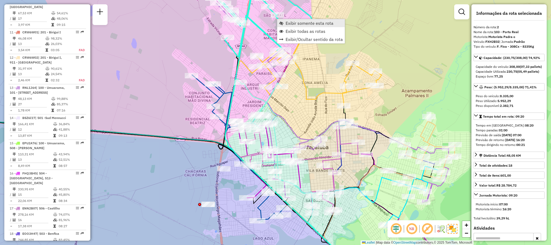
scroll to position [245, 0]
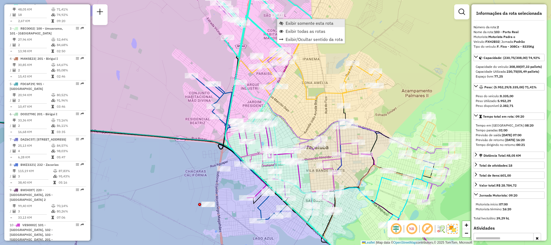
click at [292, 23] on span "Exibir somente esta rota" at bounding box center [309, 23] width 48 height 4
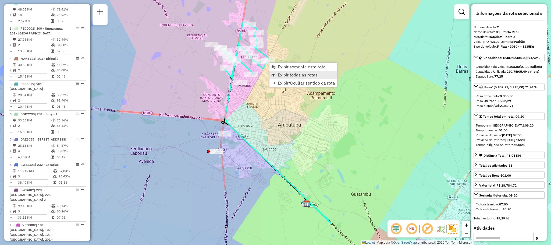
click at [283, 73] on span "Exibir todas as rotas" at bounding box center [298, 75] width 40 height 4
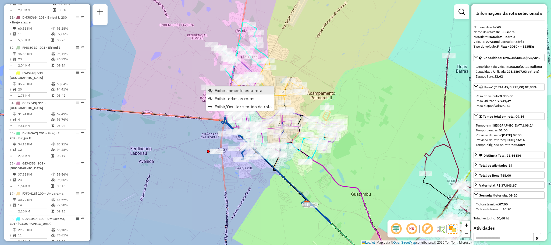
scroll to position [1242, 0]
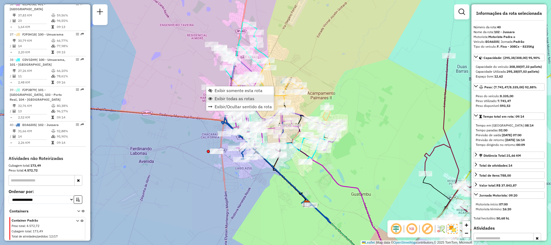
click at [230, 96] on span "Exibir todas as rotas" at bounding box center [234, 98] width 40 height 4
click at [225, 87] on span "Exibir somente esta rota" at bounding box center [243, 89] width 48 height 4
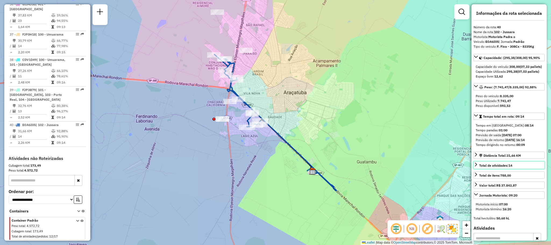
click at [475, 166] on icon at bounding box center [476, 164] width 4 height 4
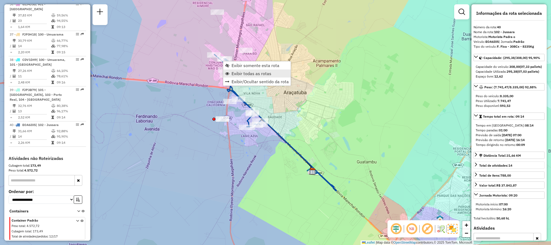
click at [239, 74] on span "Exibir todas as rotas" at bounding box center [251, 73] width 40 height 4
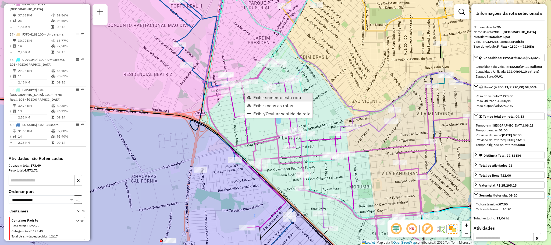
click at [291, 95] on span "Exibir somente esta rota" at bounding box center [277, 97] width 48 height 4
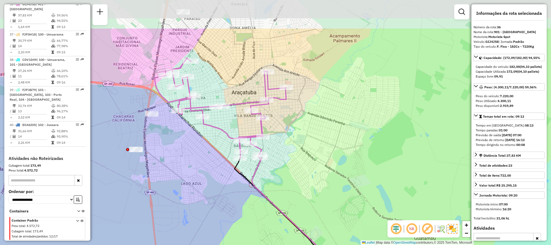
drag, startPoint x: 238, startPoint y: 36, endPoint x: 221, endPoint y: 91, distance: 58.1
click at [221, 91] on div "Janela de atendimento Grade de atendimento Capacidade Transportadoras Veículos …" at bounding box center [275, 122] width 551 height 245
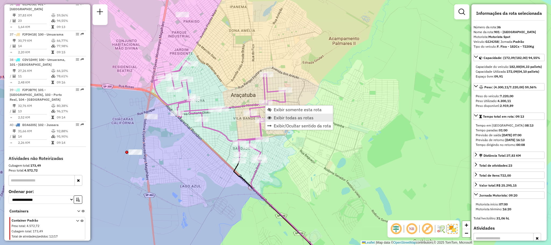
click at [324, 121] on link "Exibir todas as rotas" at bounding box center [298, 117] width 67 height 8
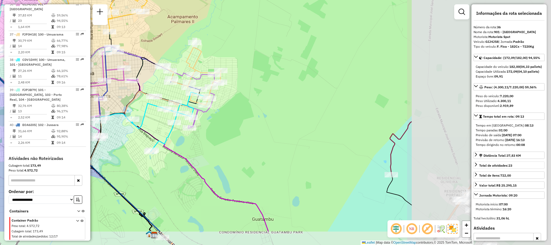
drag, startPoint x: 398, startPoint y: 173, endPoint x: 192, endPoint y: 126, distance: 211.1
click at [194, 128] on div "Janela de atendimento Grade de atendimento Capacidade Transportadoras Veículos …" at bounding box center [275, 122] width 551 height 245
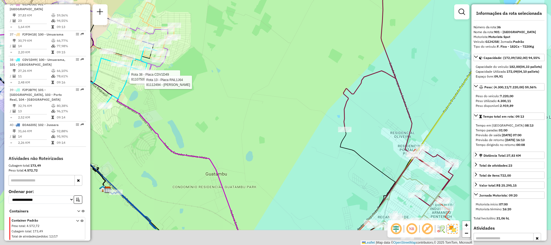
drag, startPoint x: 288, startPoint y: 159, endPoint x: 220, endPoint y: 54, distance: 124.9
click at [215, 53] on div "Rota 38 - Placa CDV1D49 81107509 - MIO BEBIDAS LTDA Rota 13 - Placa RNL1J64 811…" at bounding box center [275, 122] width 551 height 245
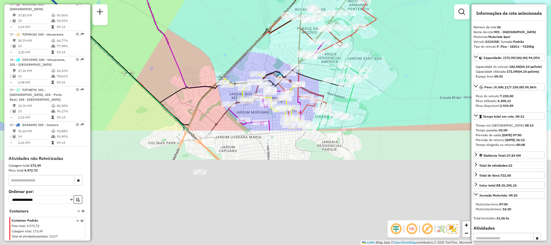
drag, startPoint x: 274, startPoint y: 189, endPoint x: 236, endPoint y: 50, distance: 144.0
click at [235, 51] on div "Rota 38 - Placa CDV1D49 81107509 - MIO BEBIDAS LTDA Rota 13 - Placa RNL1J64 811…" at bounding box center [275, 122] width 551 height 245
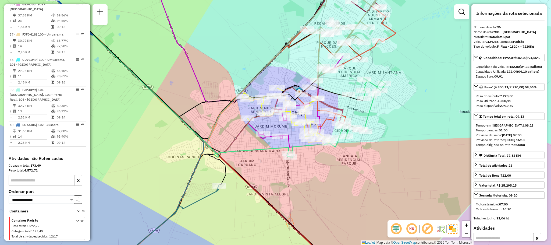
drag, startPoint x: 172, startPoint y: 29, endPoint x: 307, endPoint y: 135, distance: 171.9
click at [307, 135] on div "Rota 38 - Placa CDV1D49 81107509 - MIO BEBIDAS LTDA Rota 13 - Placa RNL1J64 811…" at bounding box center [275, 122] width 551 height 245
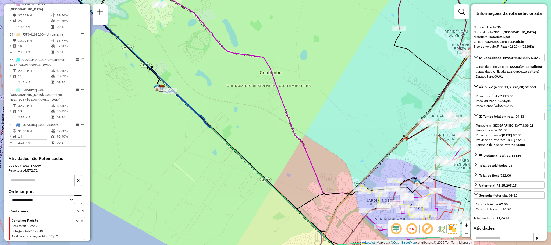
drag, startPoint x: 211, startPoint y: 58, endPoint x: 321, endPoint y: 182, distance: 165.8
click at [321, 182] on div "Rota 38 - Placa CDV1D49 81107509 - MIO BEBIDAS LTDA Rota 13 - Placa RNL1J64 811…" at bounding box center [275, 122] width 551 height 245
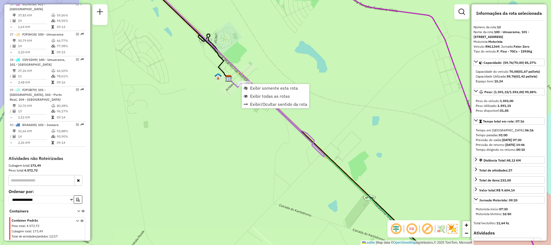
scroll to position [568, 0]
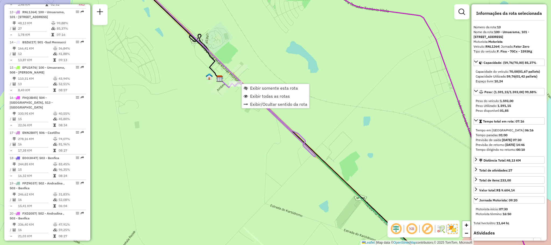
drag, startPoint x: 247, startPoint y: 154, endPoint x: 205, endPoint y: 162, distance: 42.9
click at [205, 162] on div "Rota 38 - Placa CDV1D49 81107509 - MIO BEBIDAS LTDA Rota 13 - Placa RNL1J64 811…" at bounding box center [275, 122] width 551 height 245
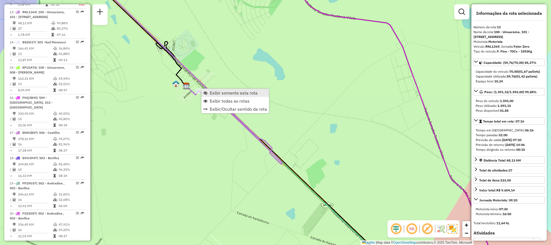
click at [236, 94] on span "Exibir somente esta rota" at bounding box center [234, 93] width 48 height 4
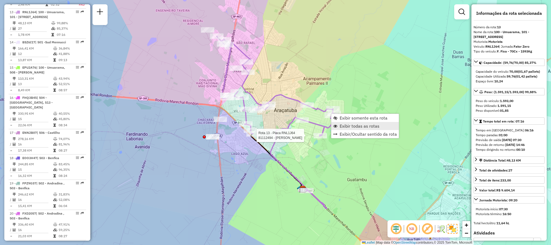
click at [343, 126] on span "Exibir todas as rotas" at bounding box center [359, 126] width 40 height 4
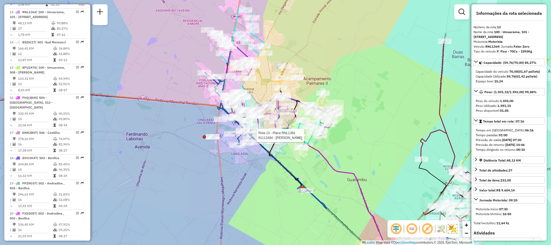
scroll to position [1214, 0]
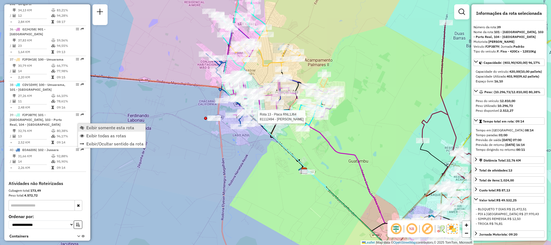
click at [94, 125] on span "Exibir somente esta rota" at bounding box center [110, 127] width 48 height 4
